Goal: Information Seeking & Learning: Learn about a topic

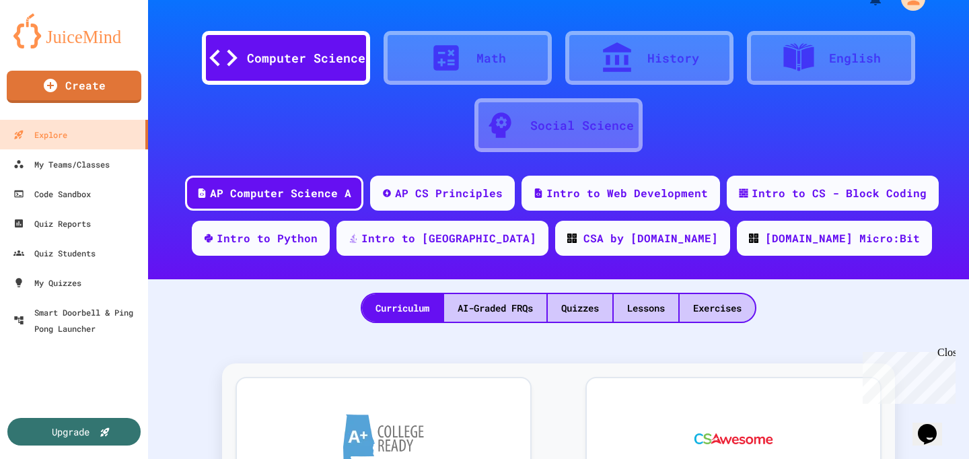
scroll to position [41, 0]
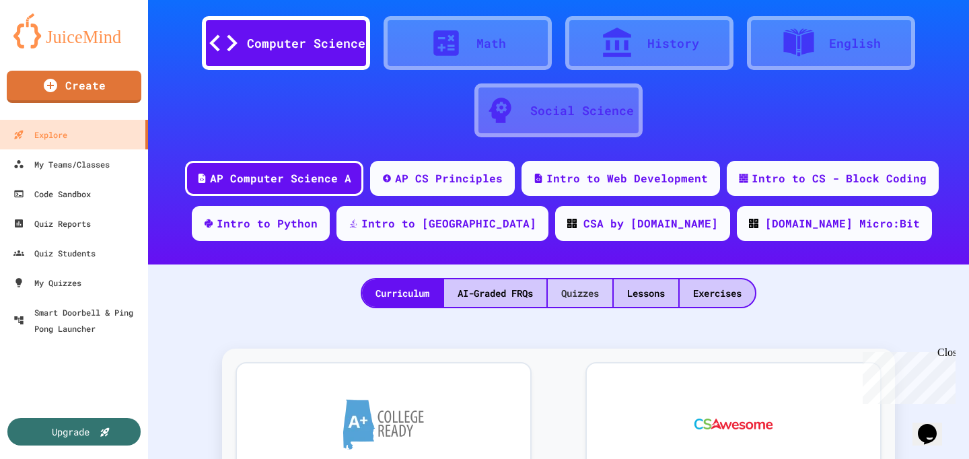
click at [587, 291] on div "Quizzes" at bounding box center [580, 293] width 65 height 28
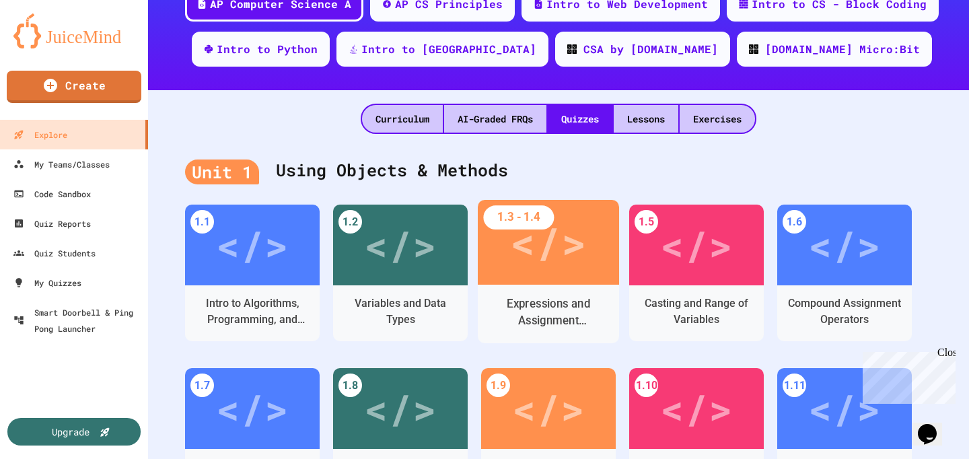
scroll to position [242, 0]
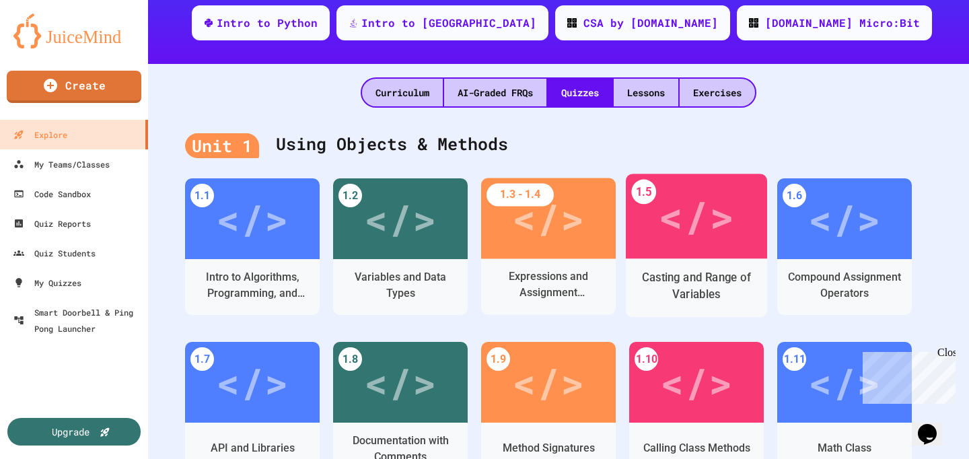
click at [672, 256] on div "</>" at bounding box center [696, 216] width 141 height 85
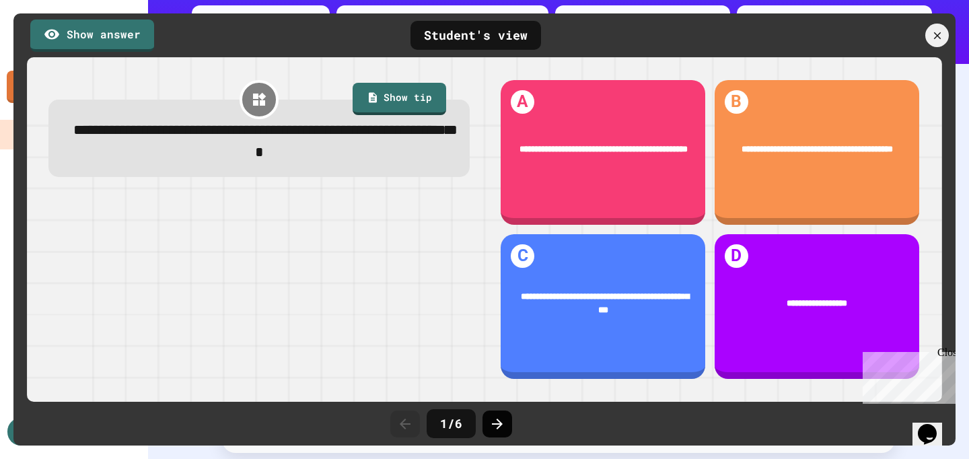
click at [506, 433] on div at bounding box center [498, 424] width 30 height 27
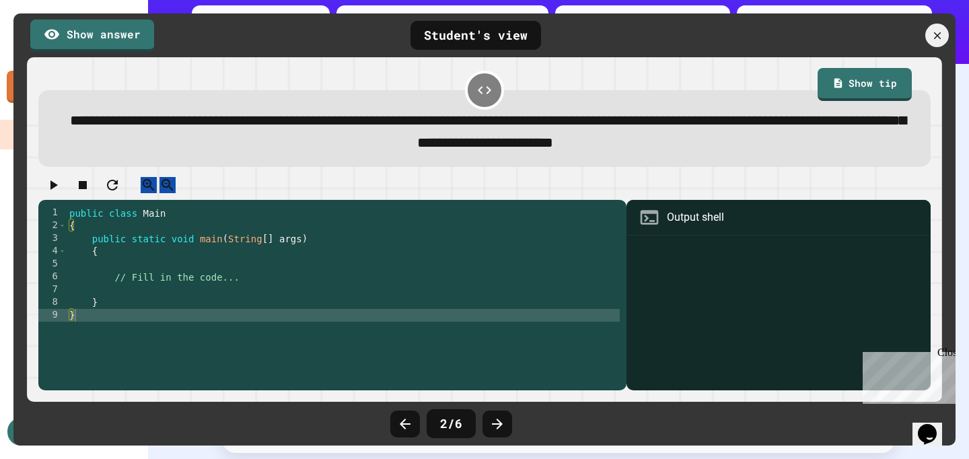
click at [506, 433] on div at bounding box center [498, 424] width 30 height 27
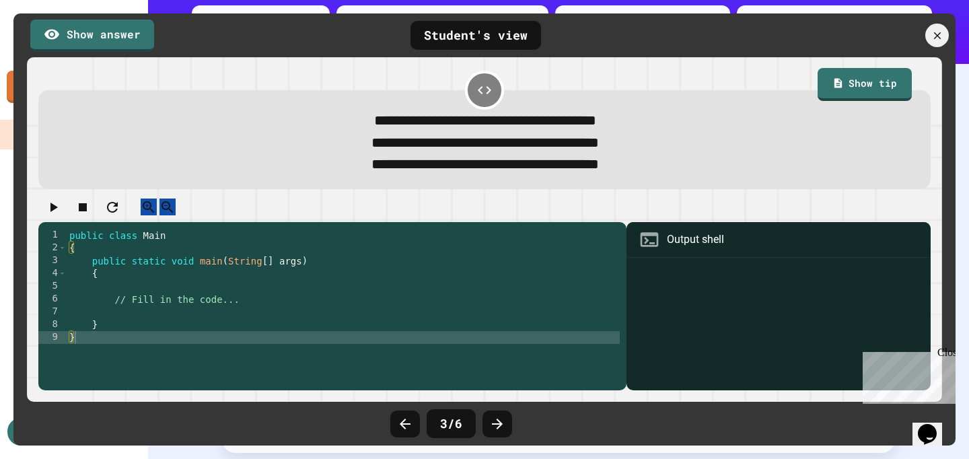
click at [506, 433] on div at bounding box center [498, 424] width 30 height 27
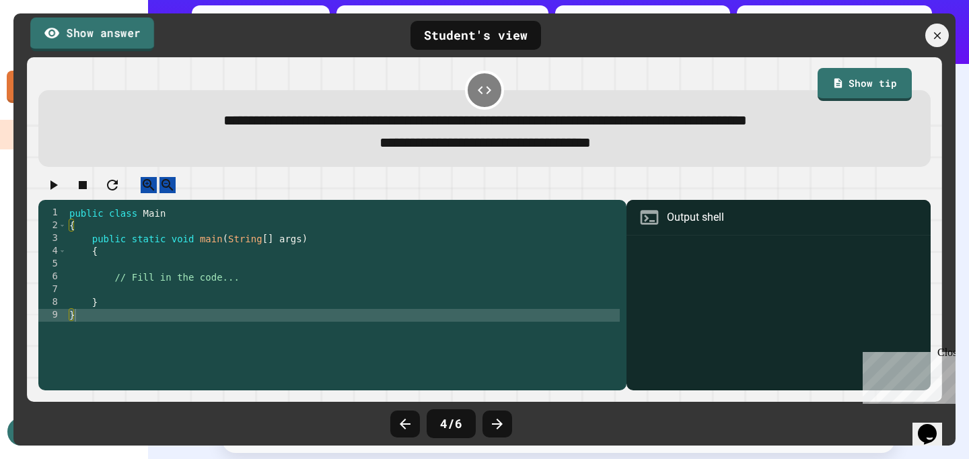
click at [108, 34] on link "Show answer" at bounding box center [92, 34] width 124 height 34
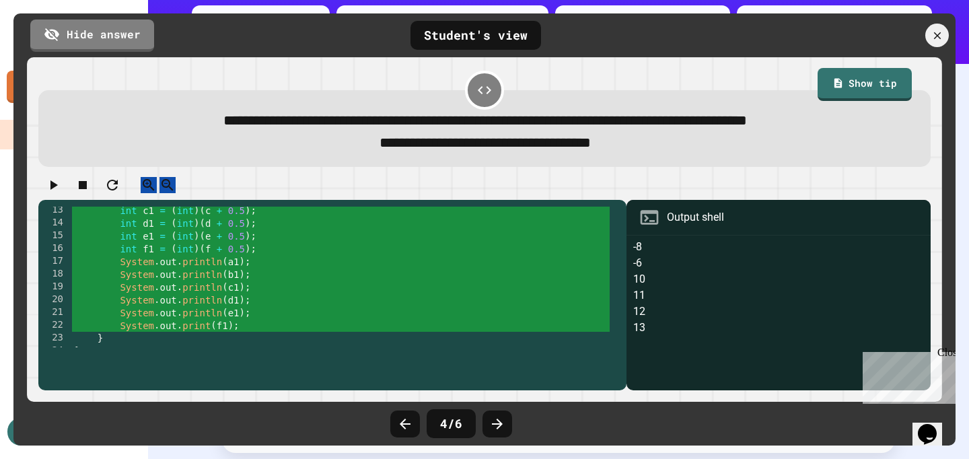
scroll to position [166, 0]
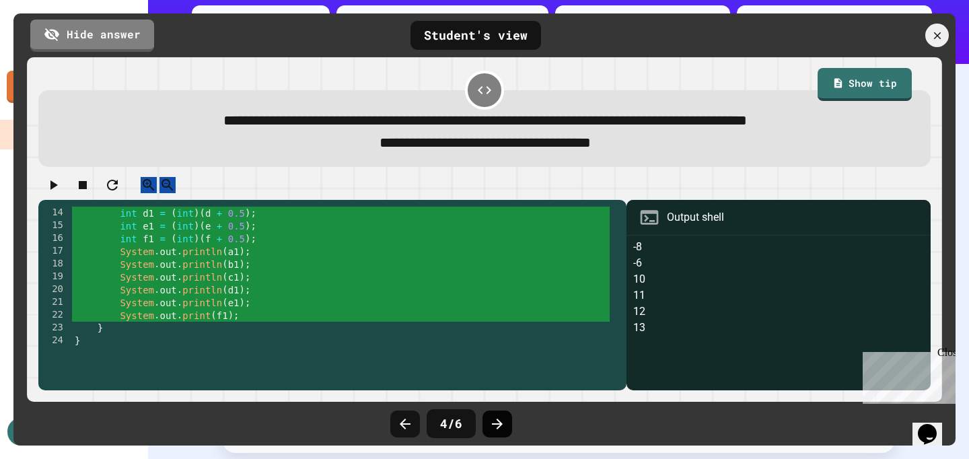
click at [507, 429] on div at bounding box center [498, 424] width 30 height 27
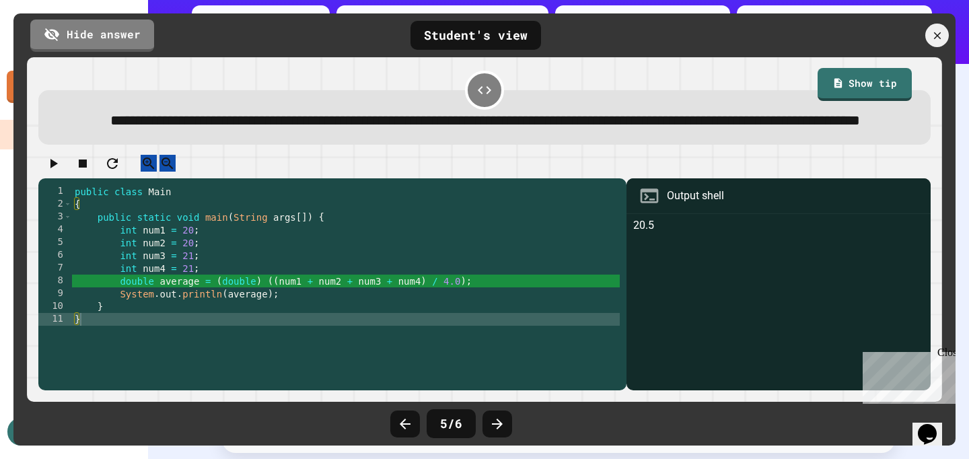
click at [507, 429] on div at bounding box center [498, 424] width 30 height 27
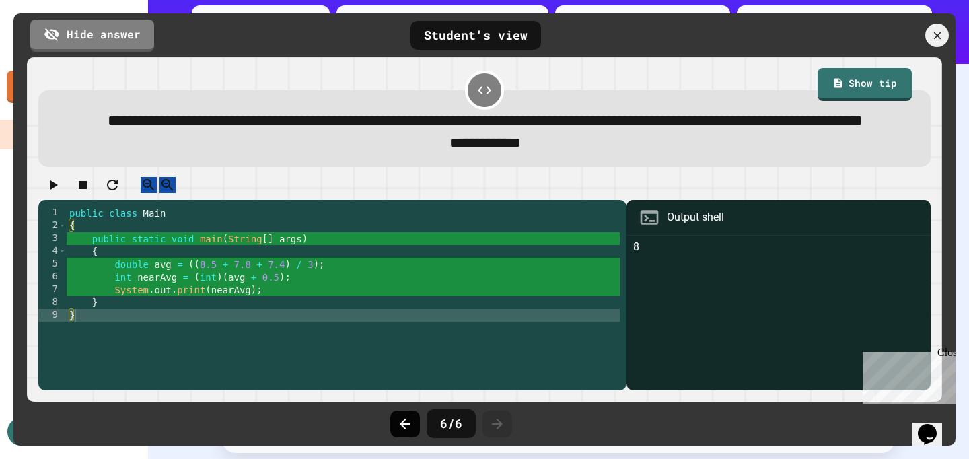
click at [402, 421] on icon at bounding box center [405, 424] width 11 height 11
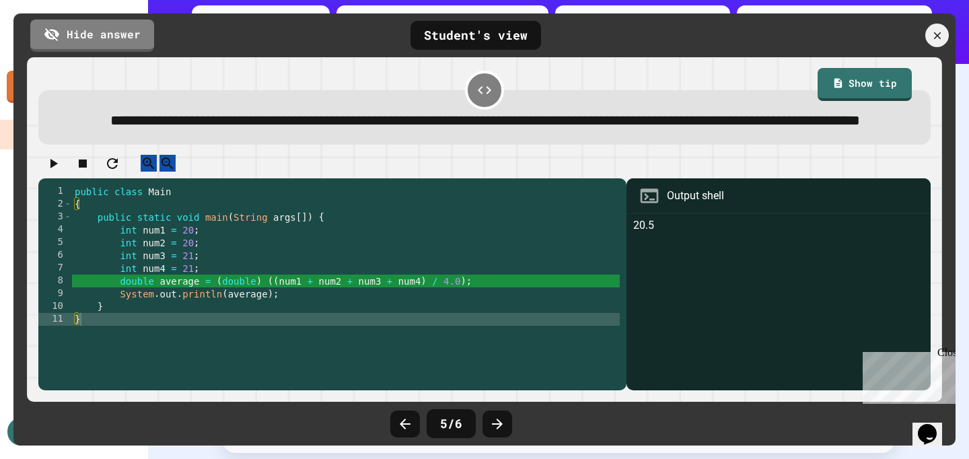
click at [111, 32] on link "Hide answer" at bounding box center [92, 36] width 124 height 32
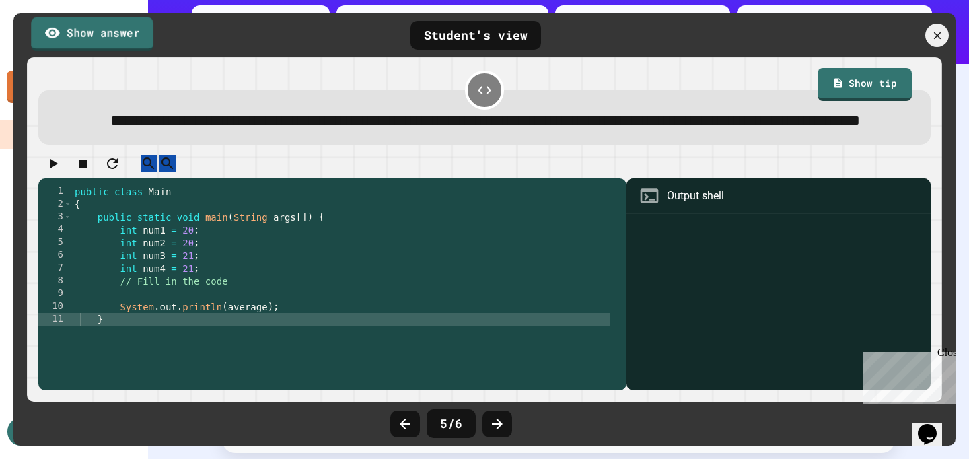
click at [112, 31] on link "Show answer" at bounding box center [92, 34] width 122 height 34
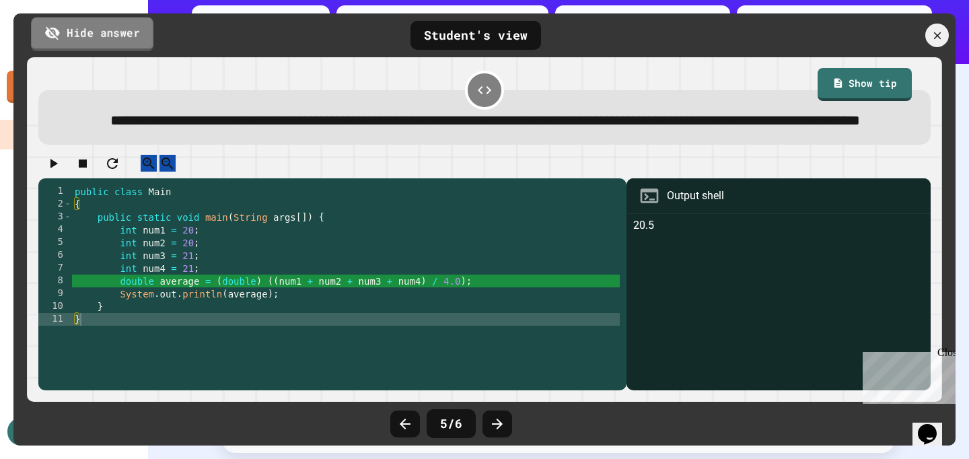
click at [112, 32] on link "Hide answer" at bounding box center [92, 34] width 122 height 34
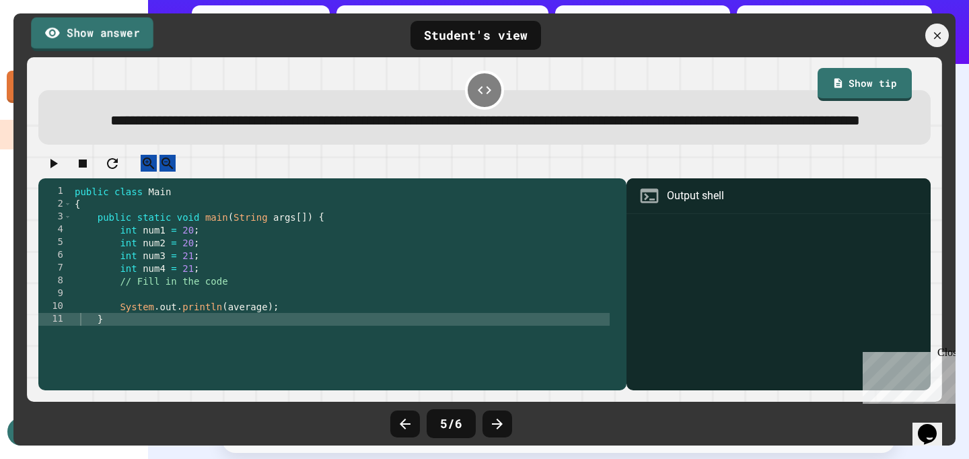
click at [112, 32] on link "Show answer" at bounding box center [92, 34] width 122 height 34
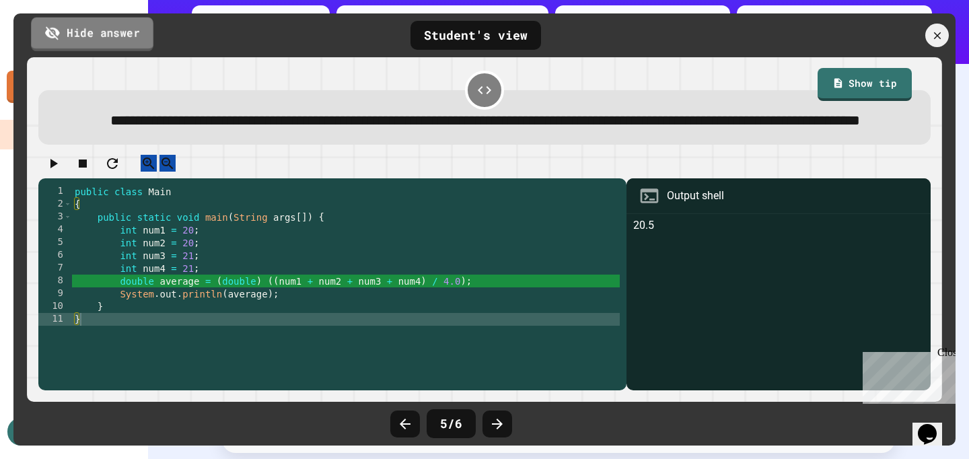
click at [112, 32] on link "Hide answer" at bounding box center [92, 34] width 122 height 34
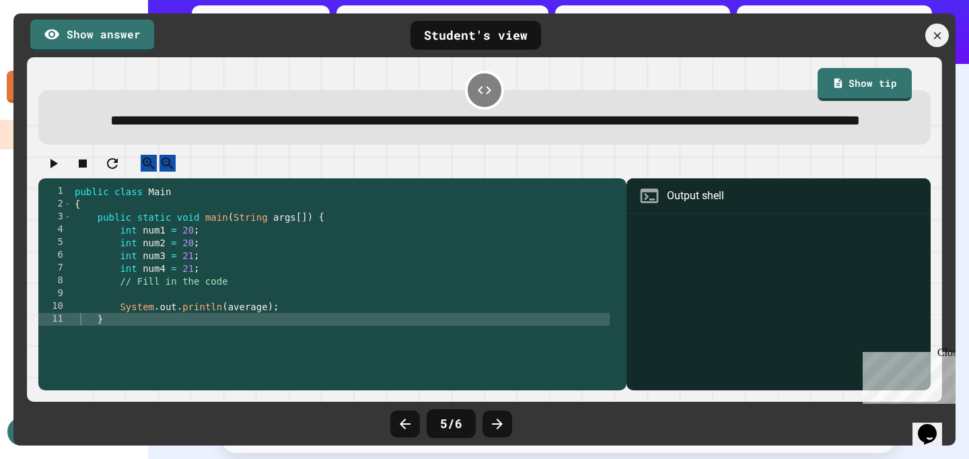
click at [409, 409] on div "5 / 6" at bounding box center [485, 424] width 202 height 40
click at [409, 416] on icon at bounding box center [405, 424] width 16 height 16
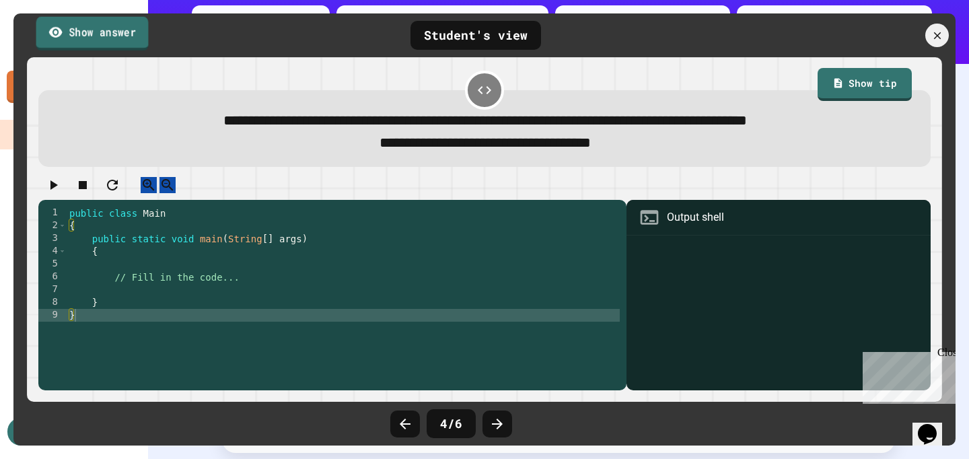
click at [86, 40] on link "Show answer" at bounding box center [92, 33] width 112 height 34
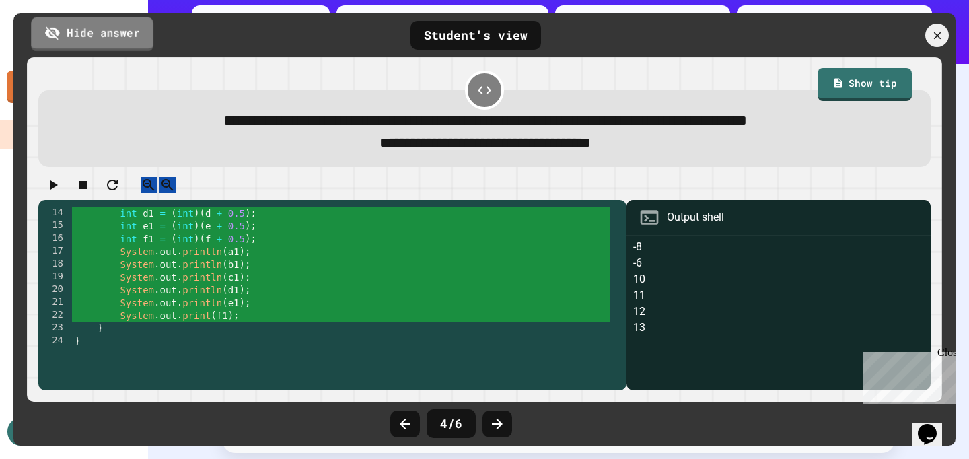
click at [104, 28] on link "Hide answer" at bounding box center [92, 34] width 122 height 34
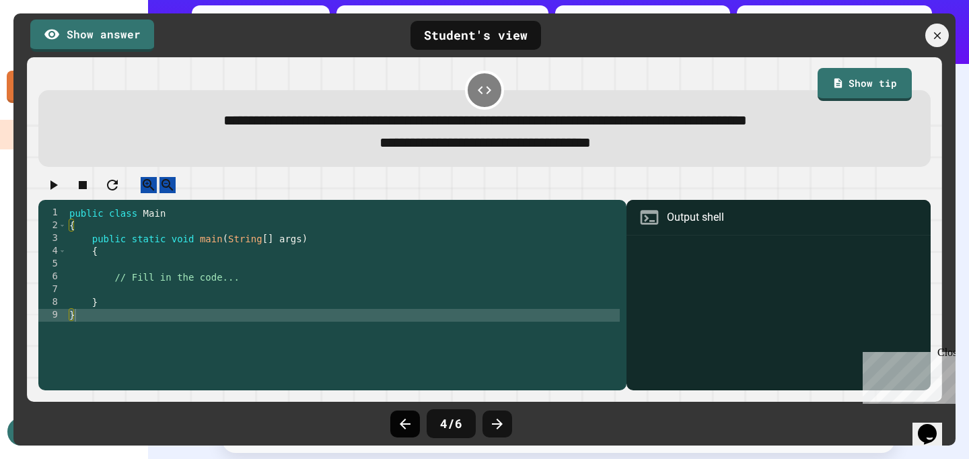
click at [400, 433] on div at bounding box center [405, 424] width 30 height 27
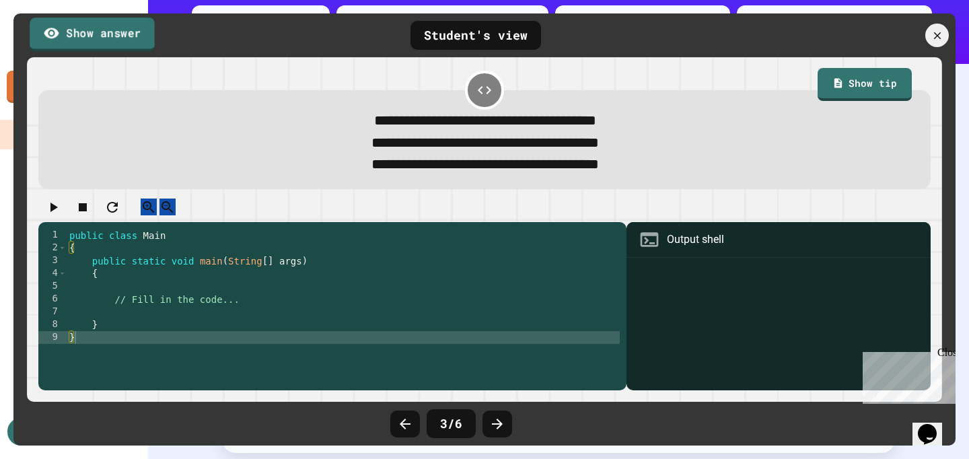
click at [107, 24] on link "Show answer" at bounding box center [92, 34] width 125 height 34
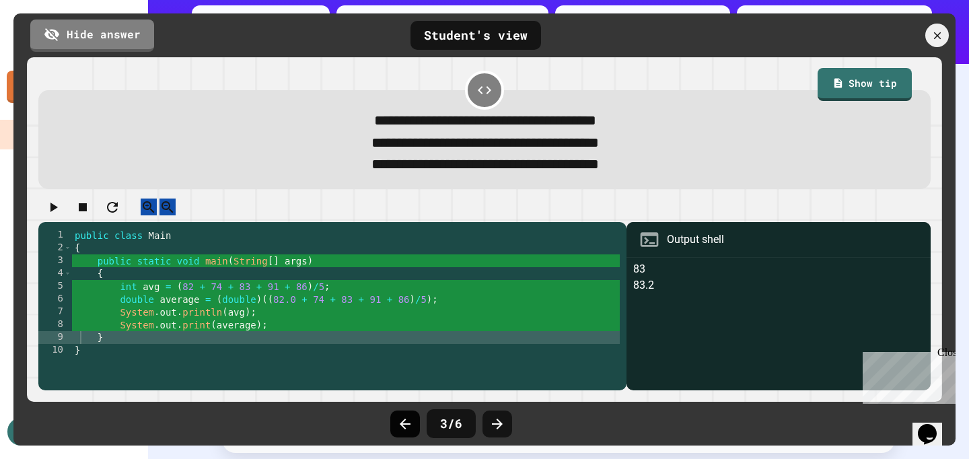
click at [406, 426] on icon at bounding box center [405, 424] width 16 height 16
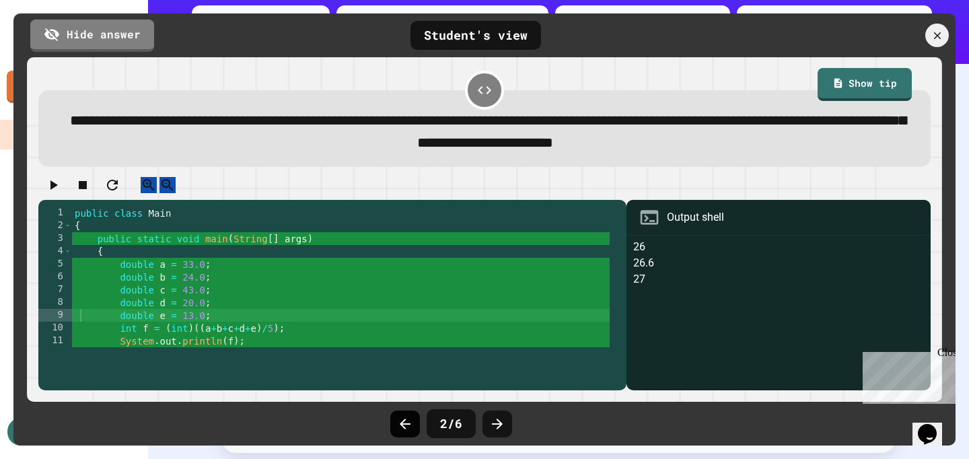
click at [407, 425] on icon at bounding box center [405, 424] width 16 height 16
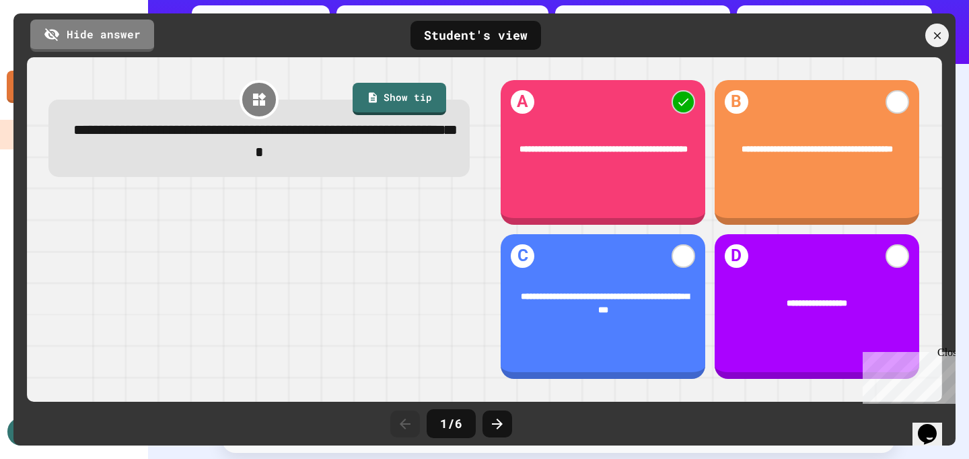
click at [330, 325] on div at bounding box center [259, 288] width 422 height 184
click at [932, 32] on icon at bounding box center [937, 35] width 15 height 15
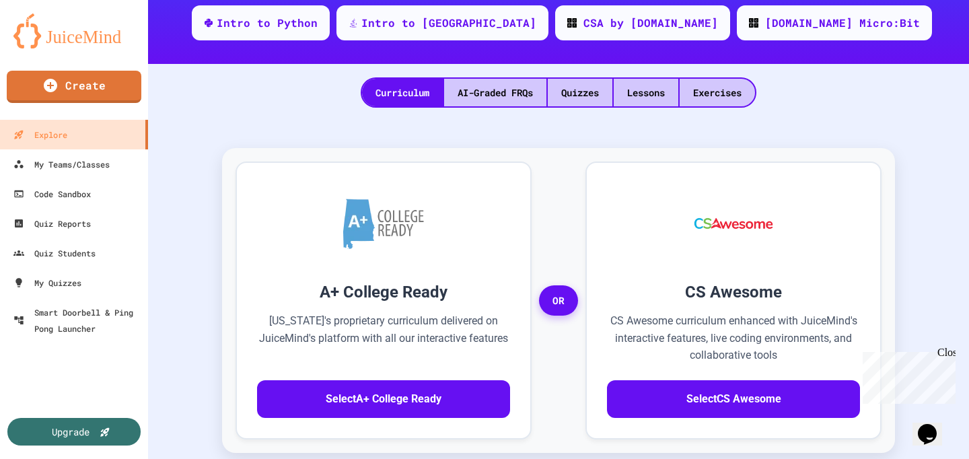
scroll to position [0, 0]
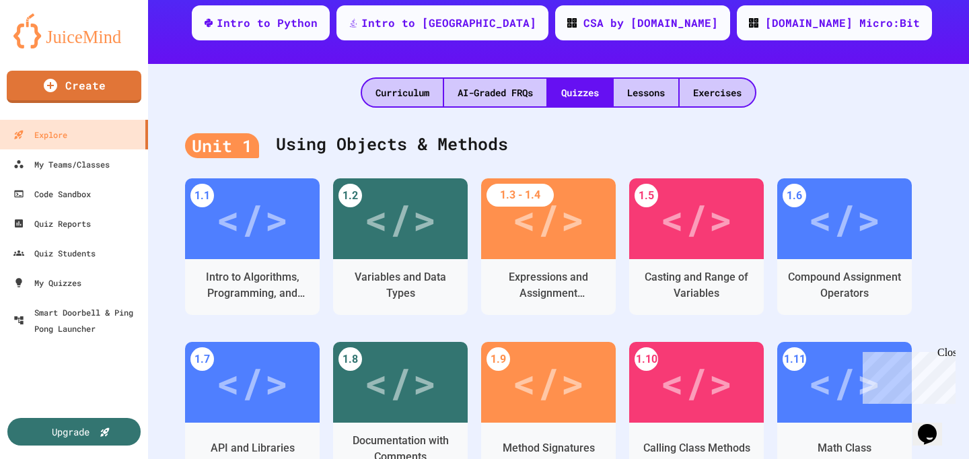
click at [829, 191] on div "1.1 </> Intro to Algorithms, Programming, and Compilers 1.2 </> Variables and D…" at bounding box center [558, 423] width 747 height 491
click at [818, 248] on div "1.1 </> Intro to Algorithms, Programming, and Compilers 1.2 </> Variables and D…" at bounding box center [558, 423] width 747 height 491
